Goal: Information Seeking & Learning: Learn about a topic

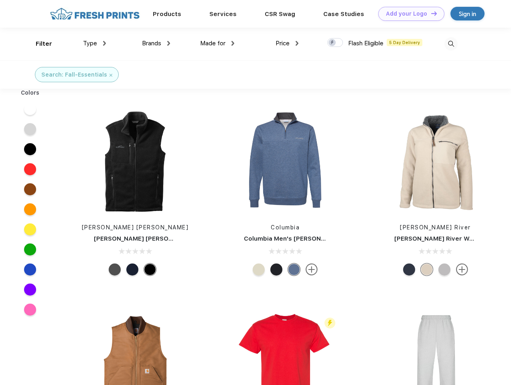
click at [409, 14] on link "Add your Logo Design Tool" at bounding box center [412, 14] width 66 height 14
click at [0, 0] on div "Design Tool" at bounding box center [0, 0] width 0 height 0
click at [431, 13] on link "Add your Logo Design Tool" at bounding box center [412, 14] width 66 height 14
click at [39, 44] on div "Filter" at bounding box center [44, 43] width 16 height 9
click at [95, 43] on span "Type" at bounding box center [90, 43] width 14 height 7
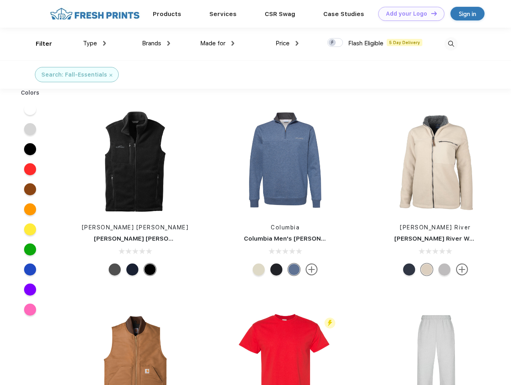
click at [156, 43] on span "Brands" at bounding box center [151, 43] width 19 height 7
click at [218, 43] on span "Made for" at bounding box center [212, 43] width 25 height 7
click at [287, 43] on span "Price" at bounding box center [283, 43] width 14 height 7
click at [336, 43] on div at bounding box center [336, 42] width 16 height 9
click at [333, 43] on input "checkbox" at bounding box center [330, 40] width 5 height 5
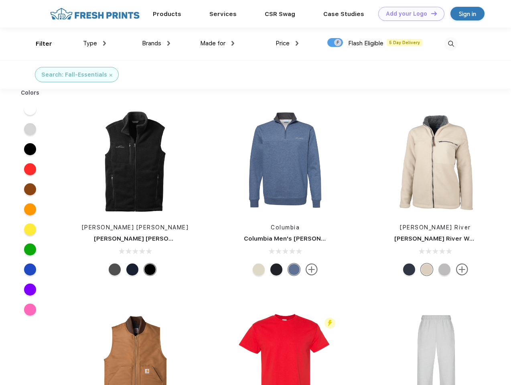
click at [451, 44] on img at bounding box center [451, 43] width 13 height 13
